Goal: Task Accomplishment & Management: Complete application form

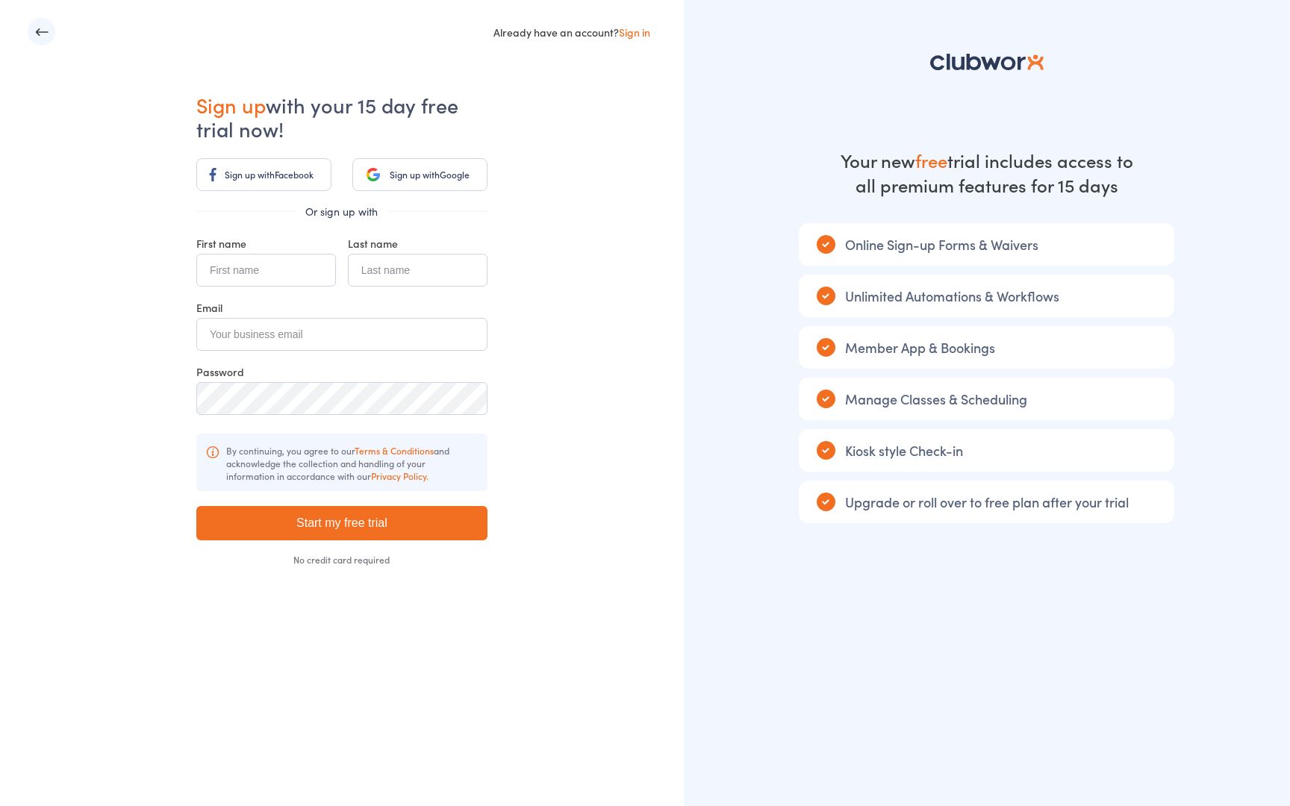
click at [275, 270] on input "text" at bounding box center [266, 270] width 140 height 33
type input "Olivia"
click at [383, 266] on input "text" at bounding box center [418, 270] width 140 height 33
type input "Henry"
type input "admin@biaforce.com.au"
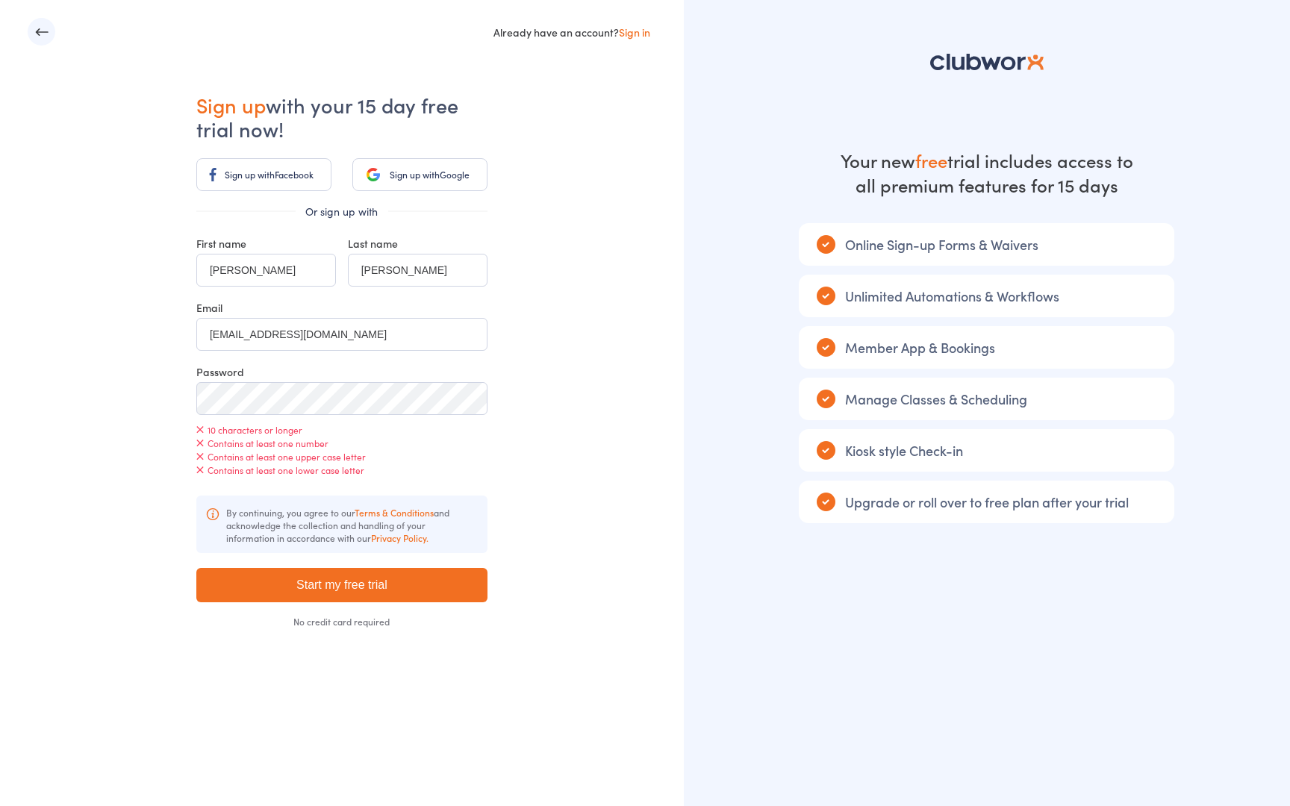
click at [451, 443] on div "Contains at least one number" at bounding box center [341, 443] width 291 height 13
click at [474, 401] on button "button" at bounding box center [472, 398] width 13 height 13
click at [366, 589] on input "Start my free trial" at bounding box center [341, 585] width 291 height 34
type input "Please wait ..."
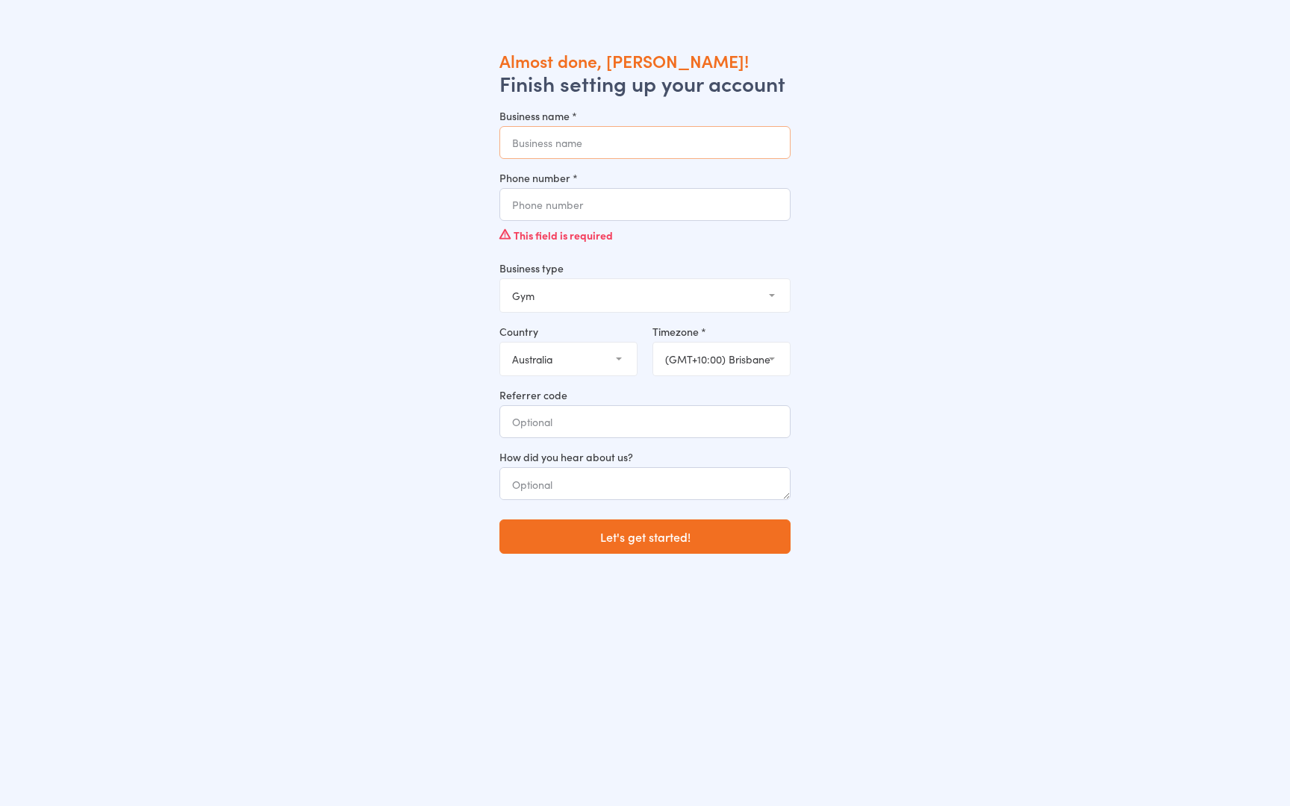
click at [499, 151] on input "Business name *" at bounding box center [644, 142] width 291 height 33
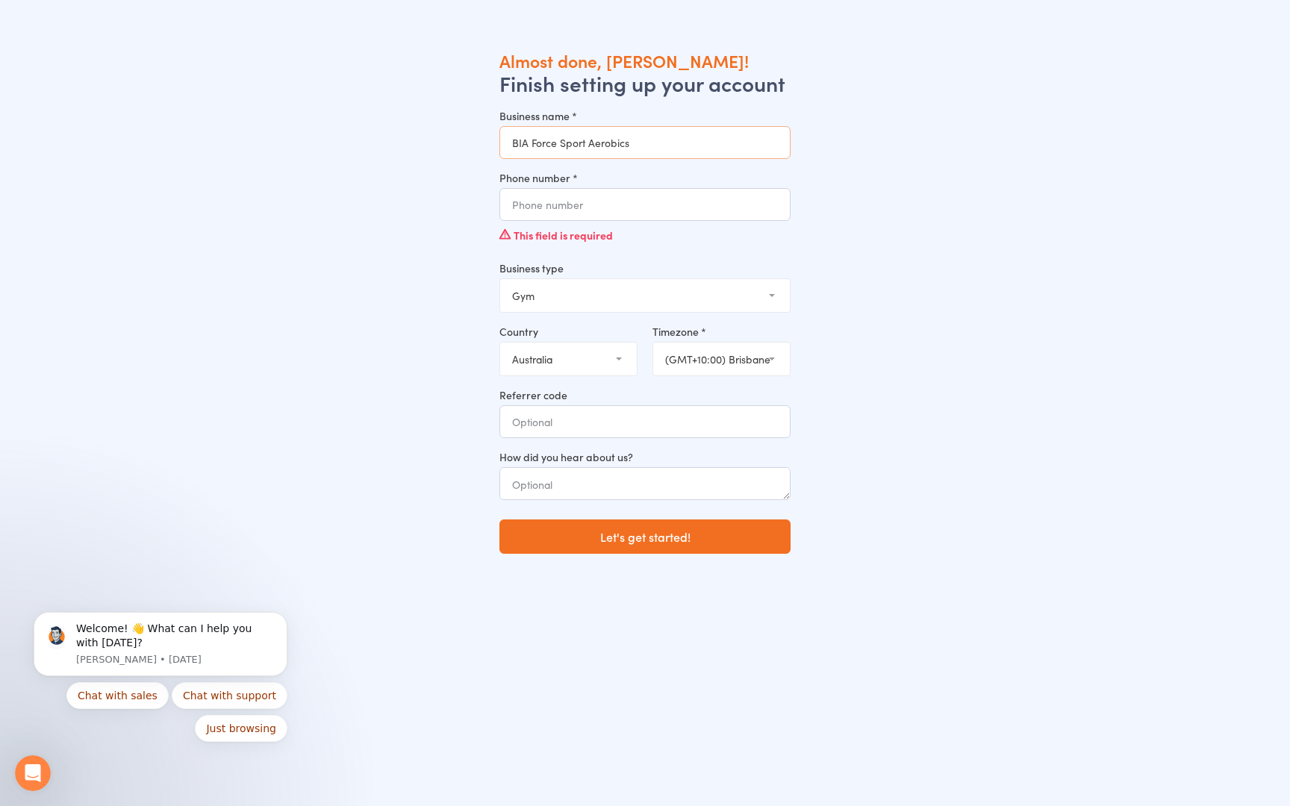
type input "BIA Force Sport Aerobics"
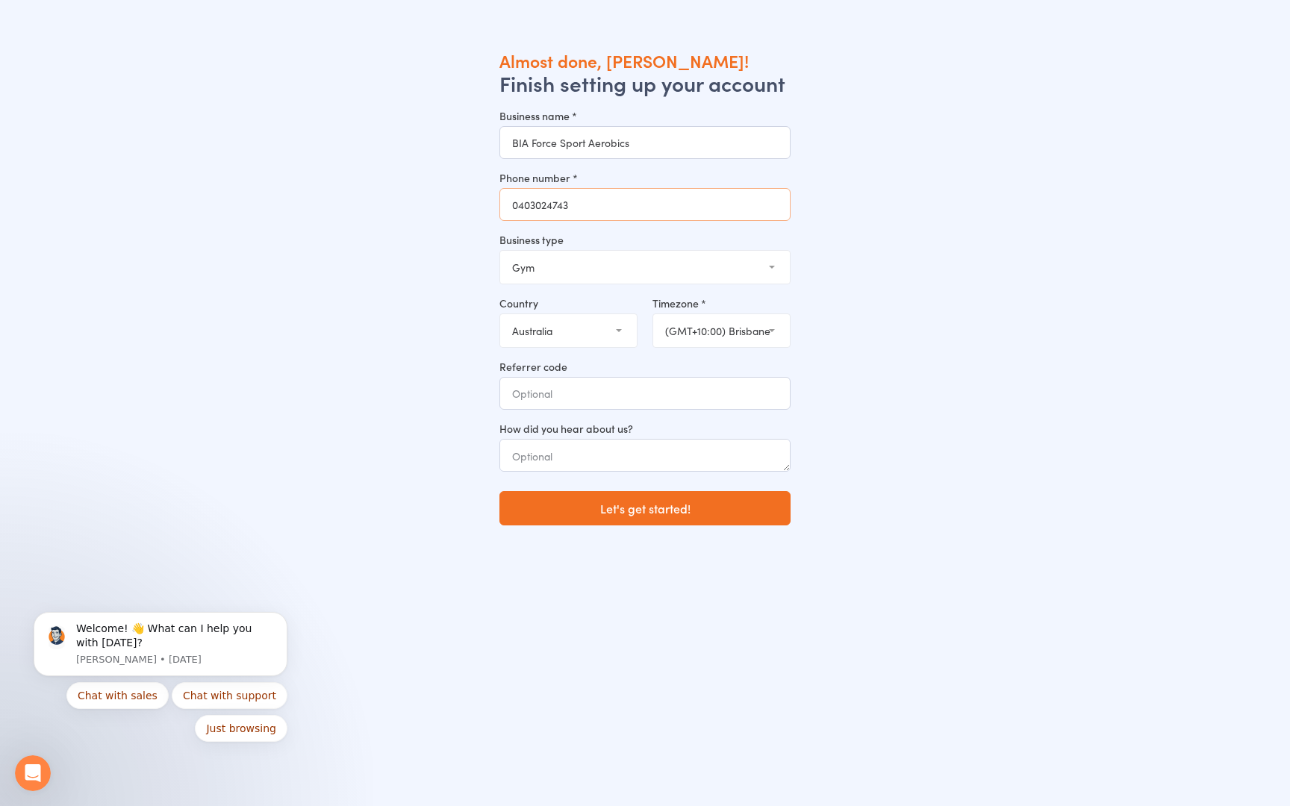
type input "0403024743"
select select "9"
click at [652, 296] on label "Timezone *" at bounding box center [721, 303] width 138 height 15
click at [653, 314] on select "(GMT+11:00) Lord Howe (GMT+11:00) Macquarie (GMT+11:00) Hobart (GMT+11:00) Melb…" at bounding box center [721, 330] width 137 height 33
click at [499, 359] on div "Referrer code" at bounding box center [644, 384] width 291 height 51
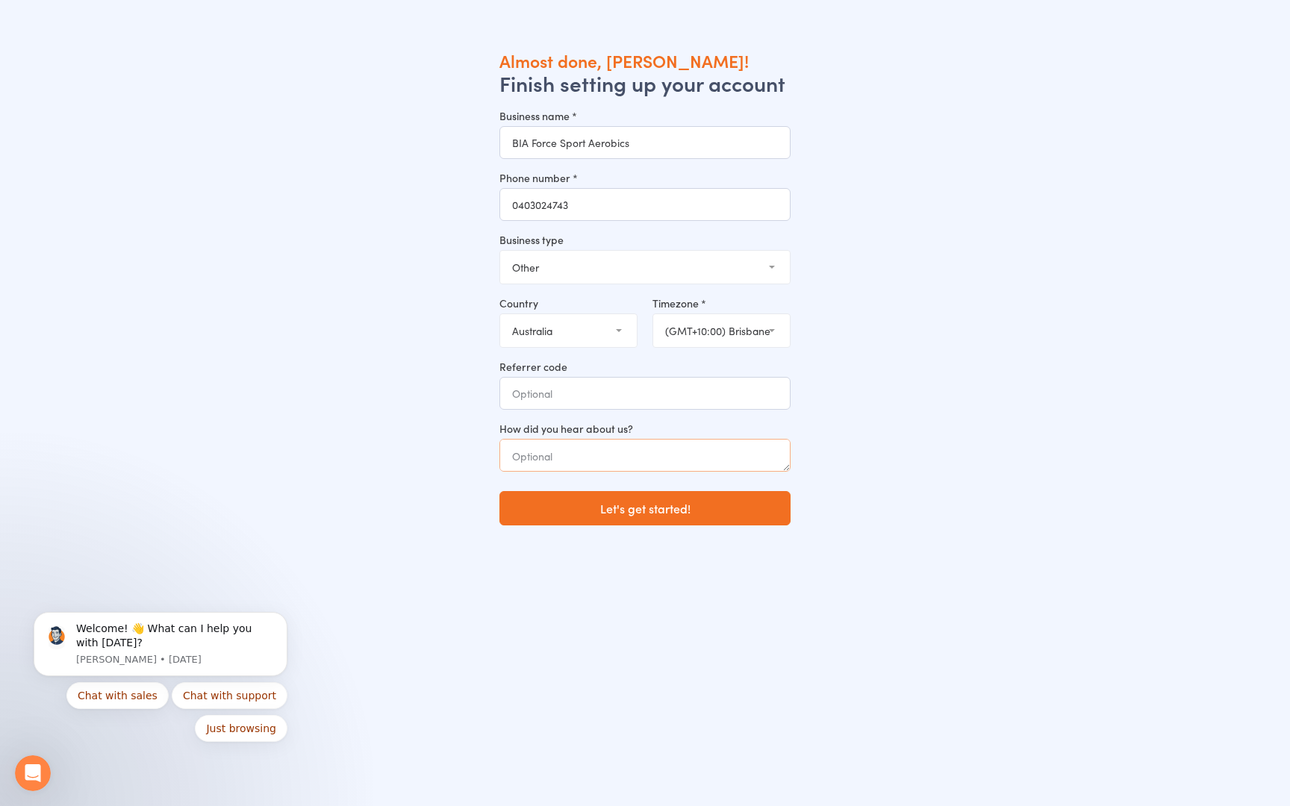
click at [499, 439] on textarea at bounding box center [644, 455] width 291 height 33
type textarea "W"
type textarea "google"
click at [180, 383] on html "× × × Almost done, Olivia! Finish setting up your account Business name * BIA F…" at bounding box center [645, 427] width 1290 height 855
click at [184, 554] on html "× × × Almost done, Olivia! Finish setting up your account Business name * BIA F…" at bounding box center [645, 427] width 1290 height 855
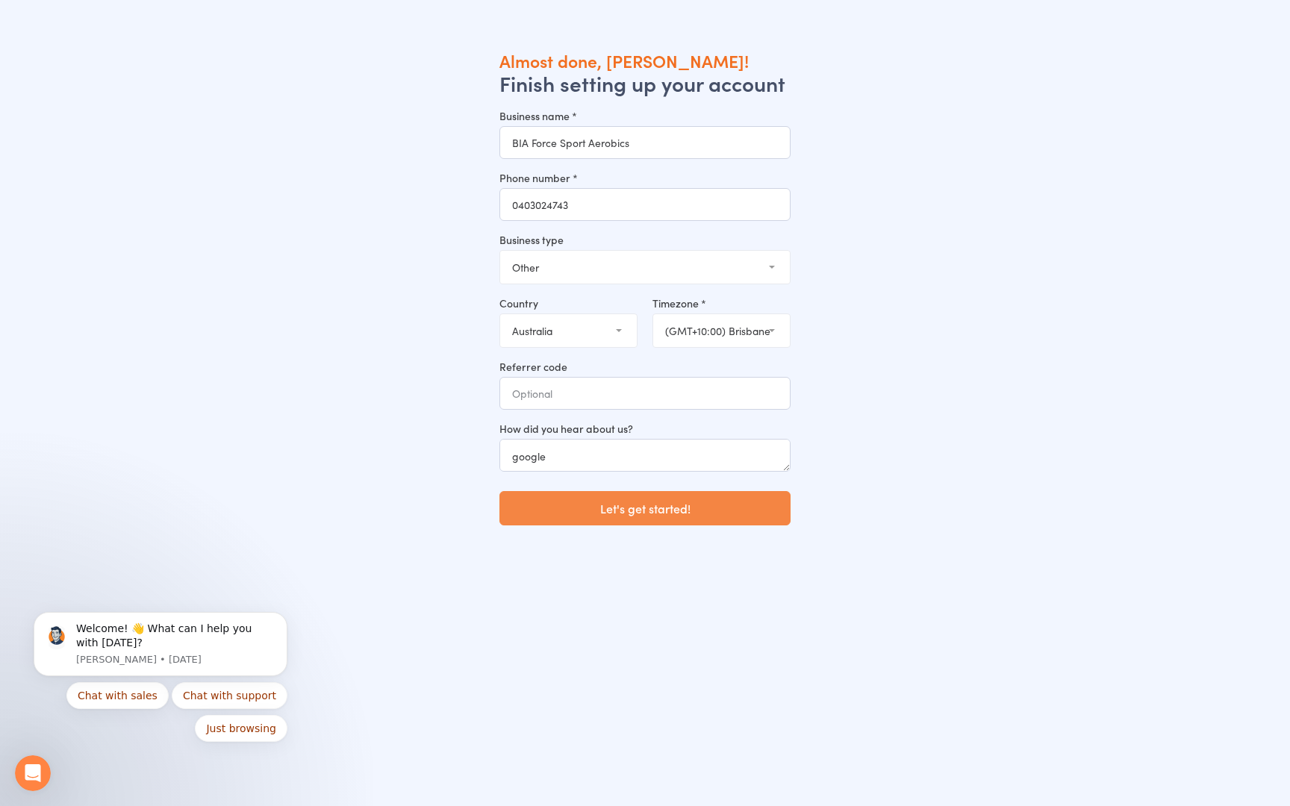
click at [499, 491] on button "Let's get started!" at bounding box center [644, 508] width 291 height 34
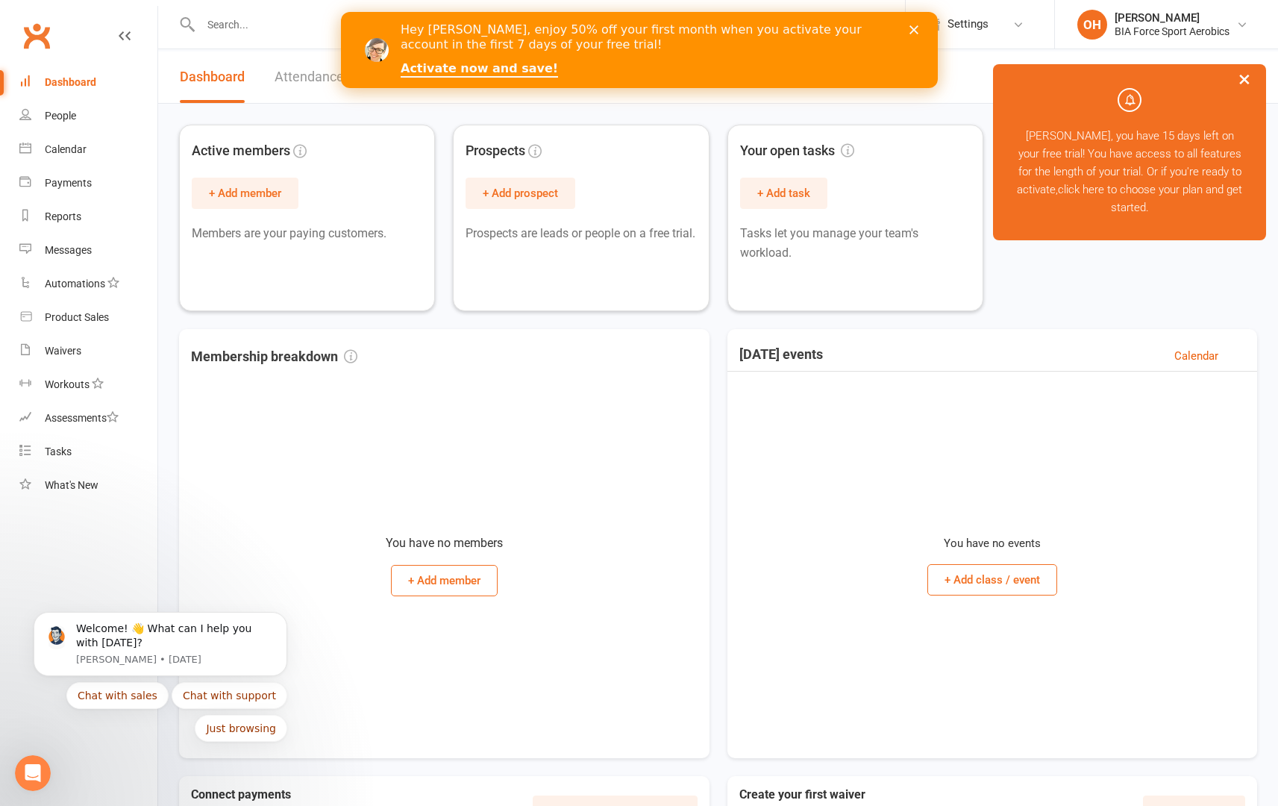
click at [0, 0] on link "Membership Plans" at bounding box center [0, 0] width 0 height 0
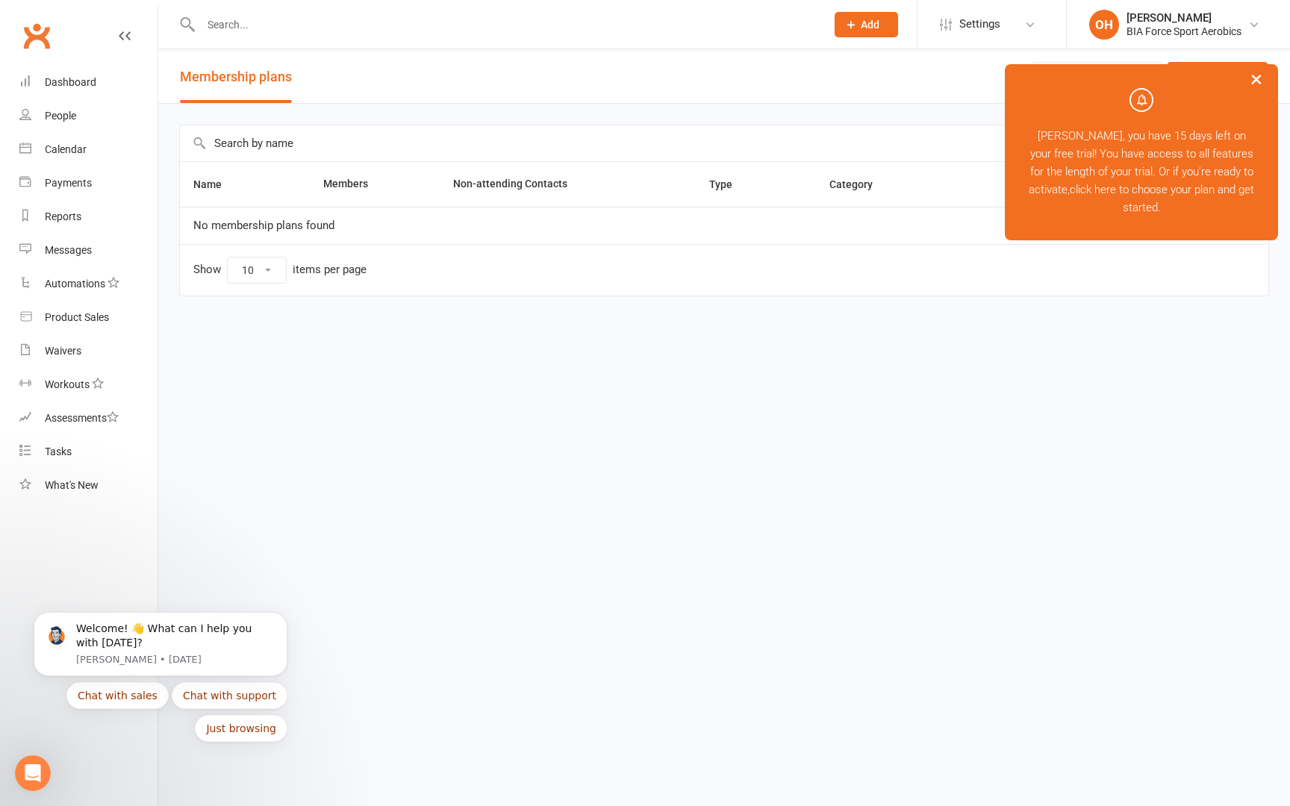
click at [0, 0] on link "Membership Plans" at bounding box center [0, 0] width 0 height 0
click at [57, 357] on div "Waivers" at bounding box center [63, 351] width 37 height 12
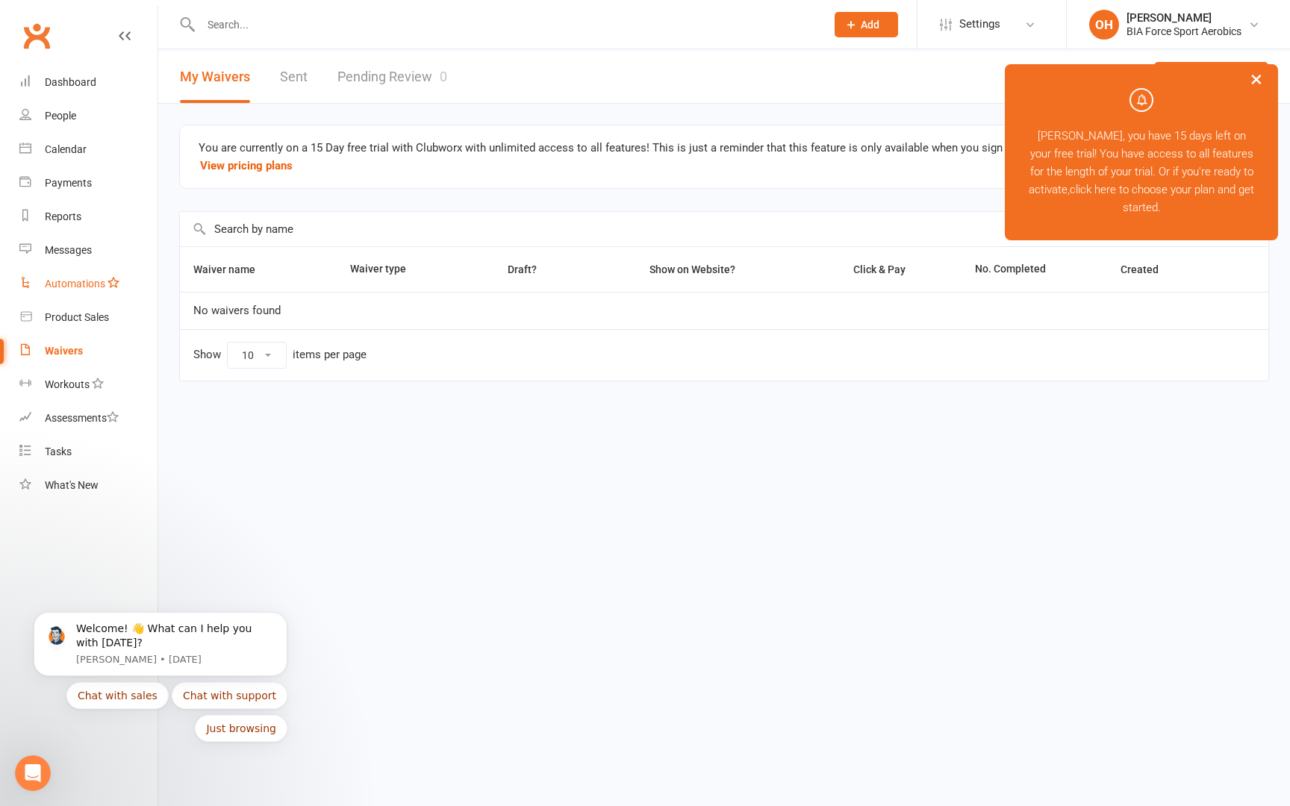
click at [105, 290] on div "Automations" at bounding box center [75, 284] width 60 height 12
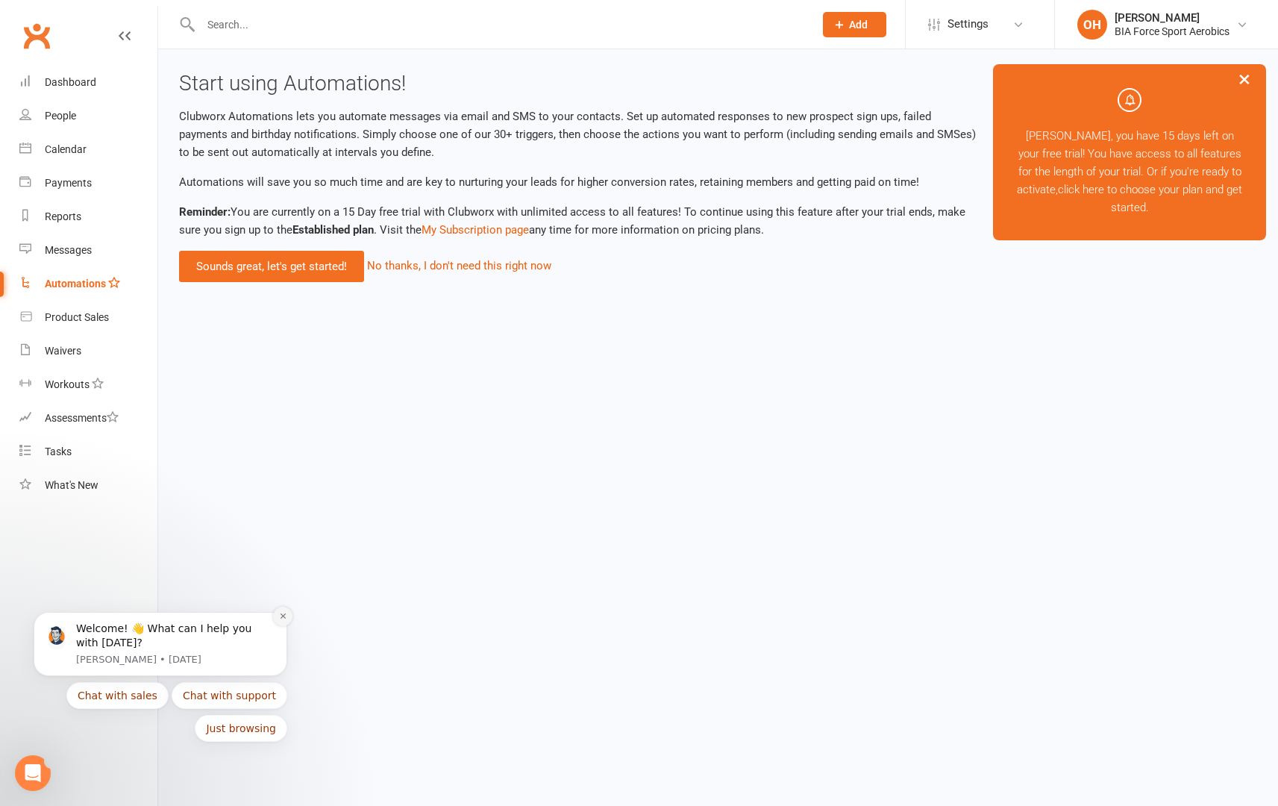
click at [278, 618] on button "Dismiss notification" at bounding box center [282, 616] width 19 height 19
click at [1058, 214] on link "click here to choose your plan and get started." at bounding box center [1150, 198] width 184 height 31
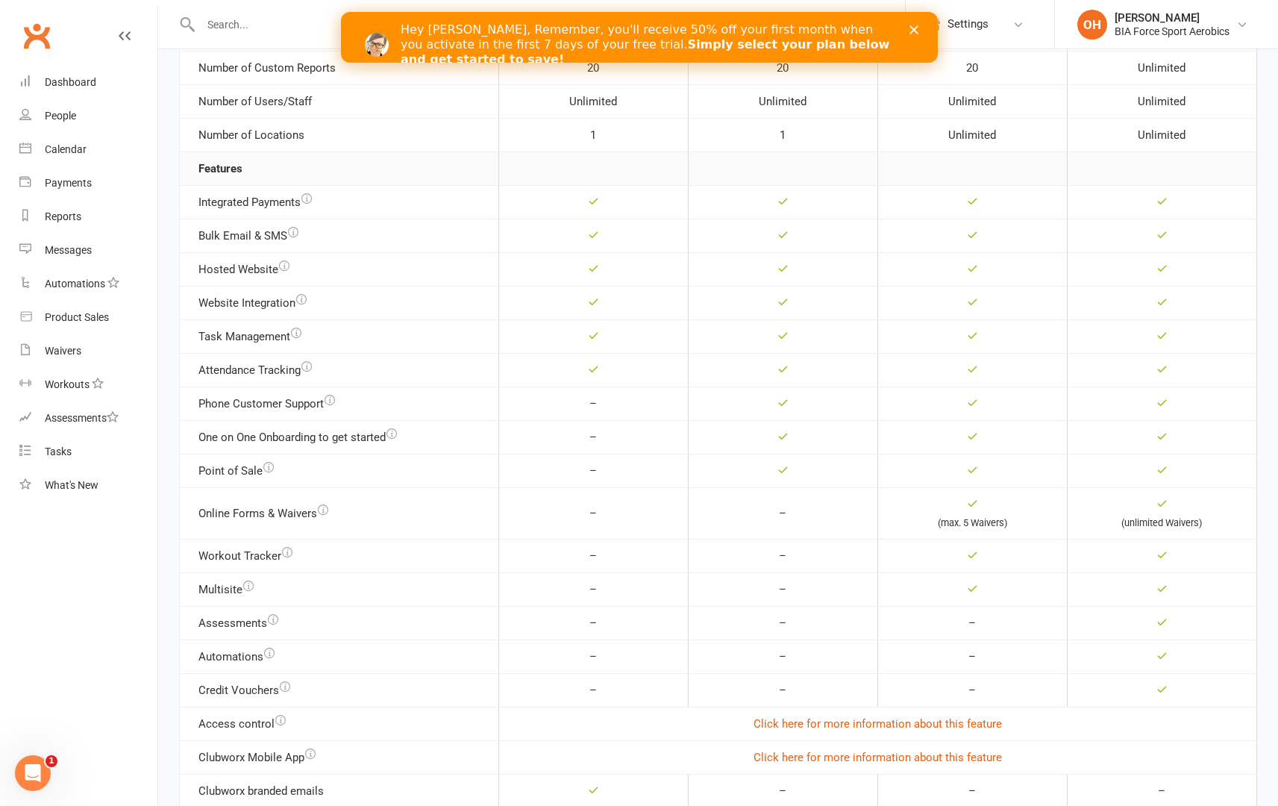
scroll to position [416, 0]
click at [566, 604] on div "You are currently on your FREE 15-day trial. This free trial gives you access t…" at bounding box center [718, 222] width 1120 height 1174
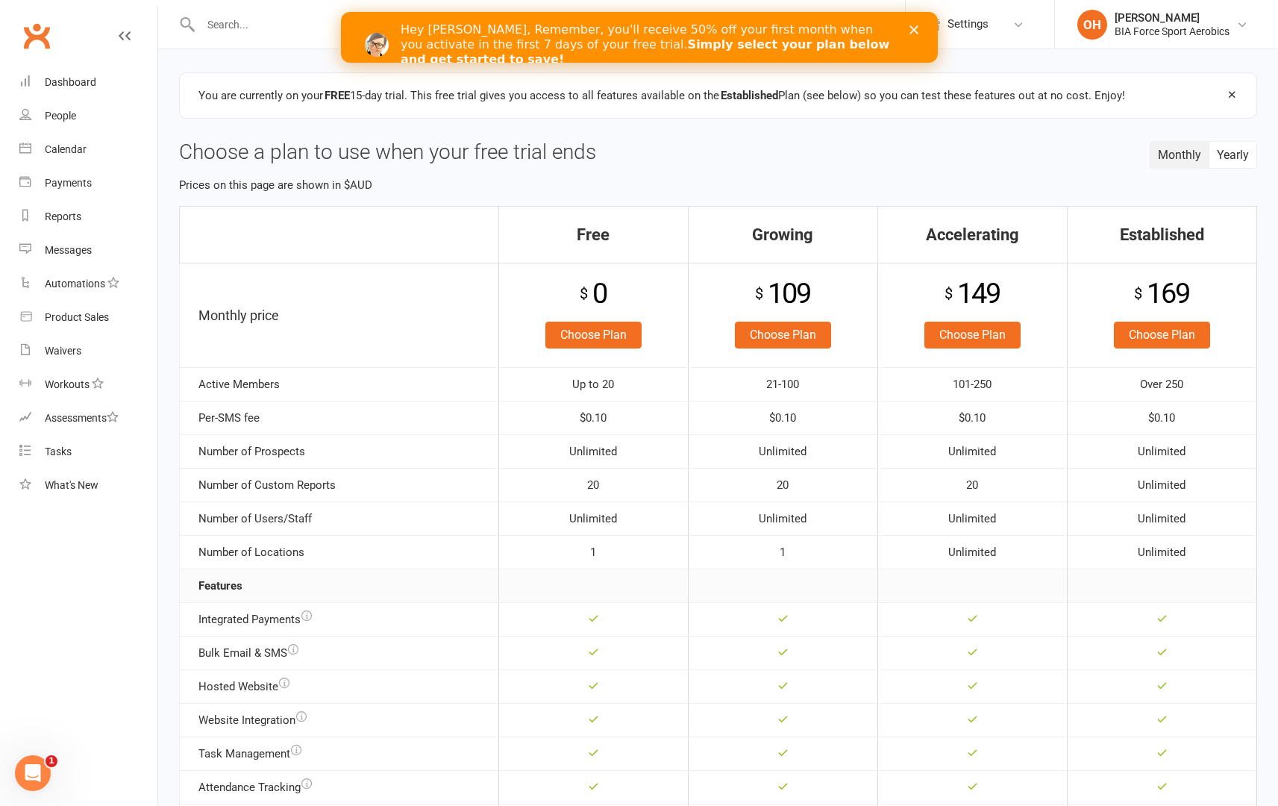
scroll to position [0, 0]
